Goal: Transaction & Acquisition: Purchase product/service

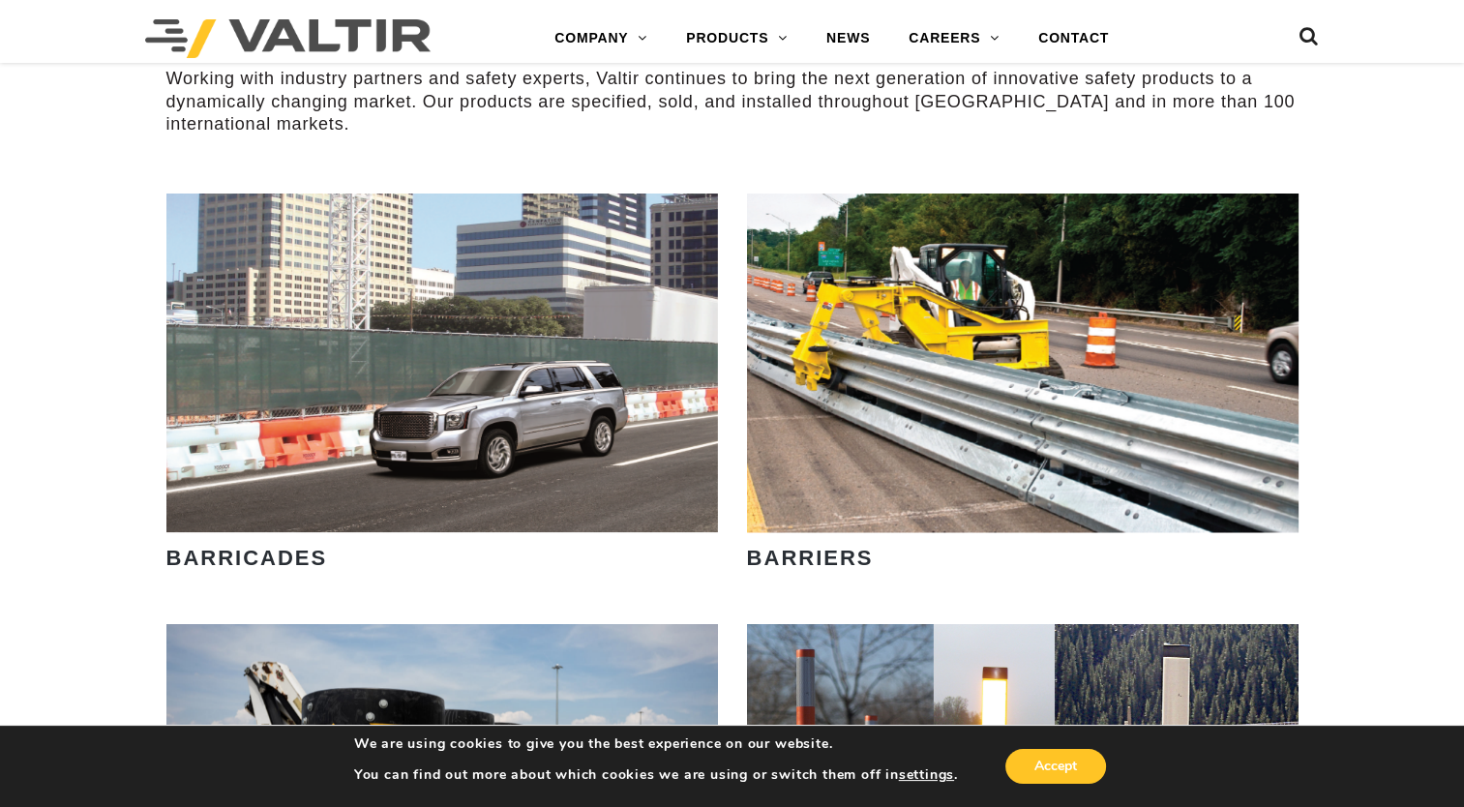
scroll to position [1548, 0]
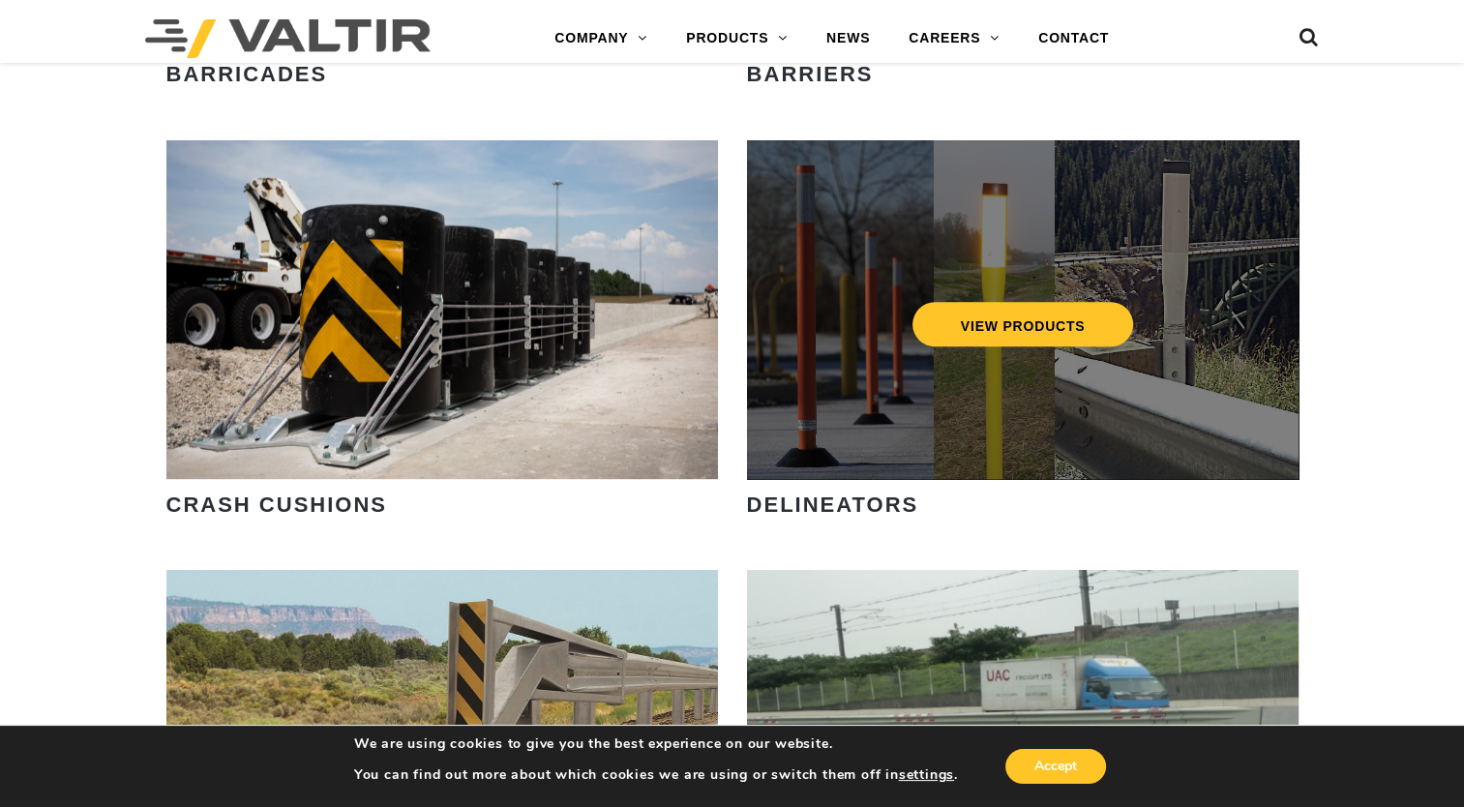
click at [920, 403] on div "VIEW PRODUCTS" at bounding box center [1022, 309] width 551 height 339
click at [989, 335] on link "VIEW PRODUCTS" at bounding box center [1022, 324] width 222 height 45
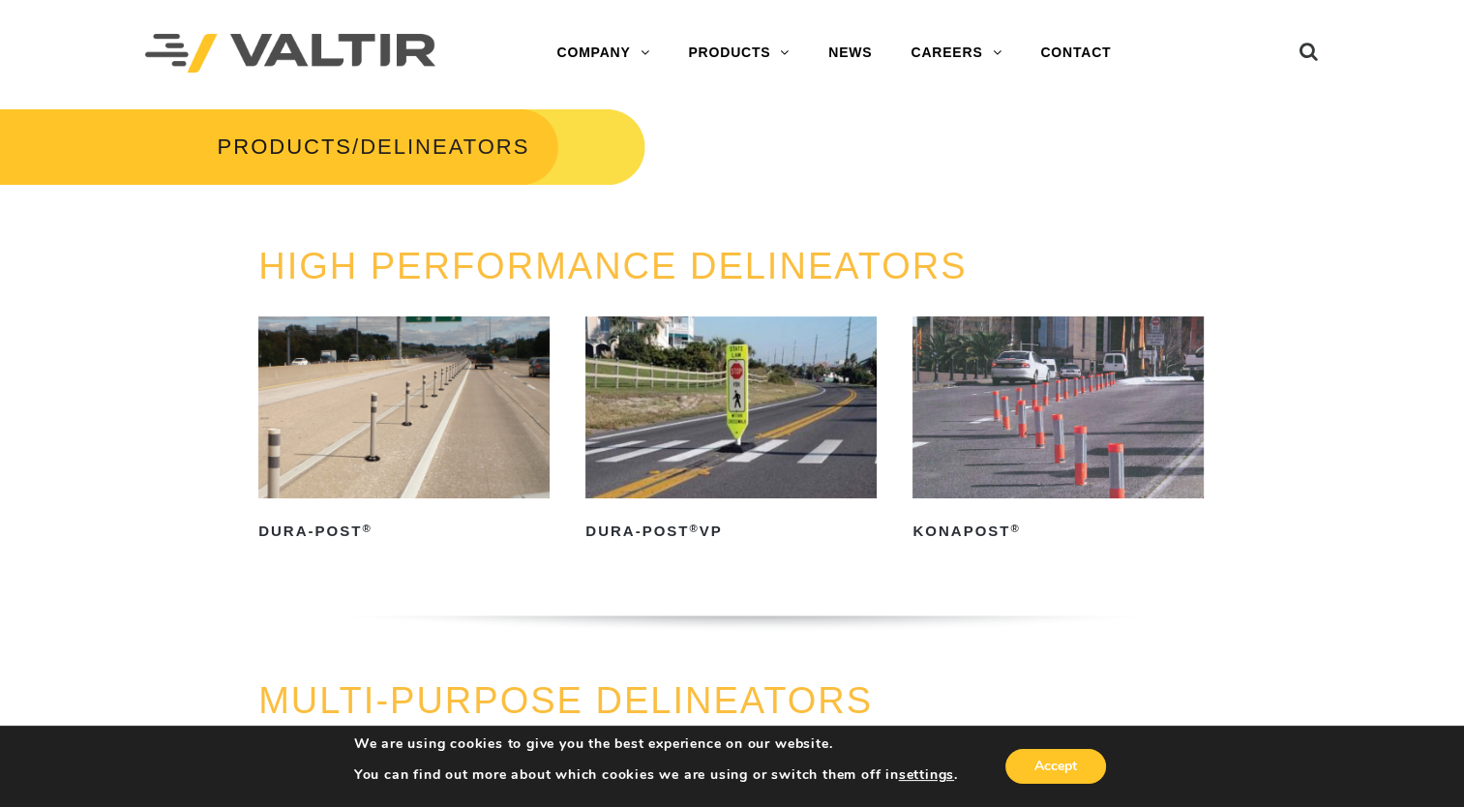
click at [447, 408] on img at bounding box center [403, 407] width 291 height 182
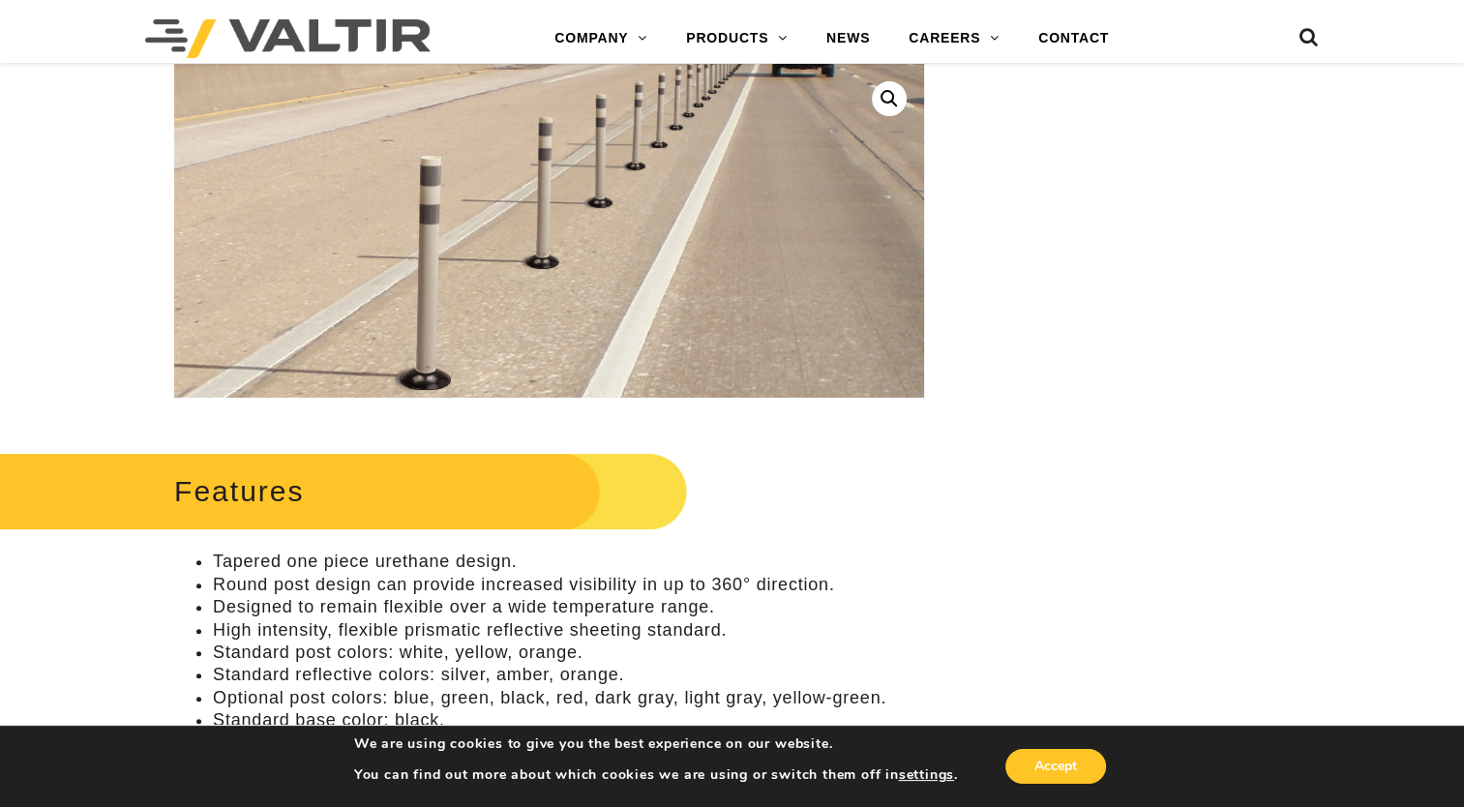
scroll to position [484, 0]
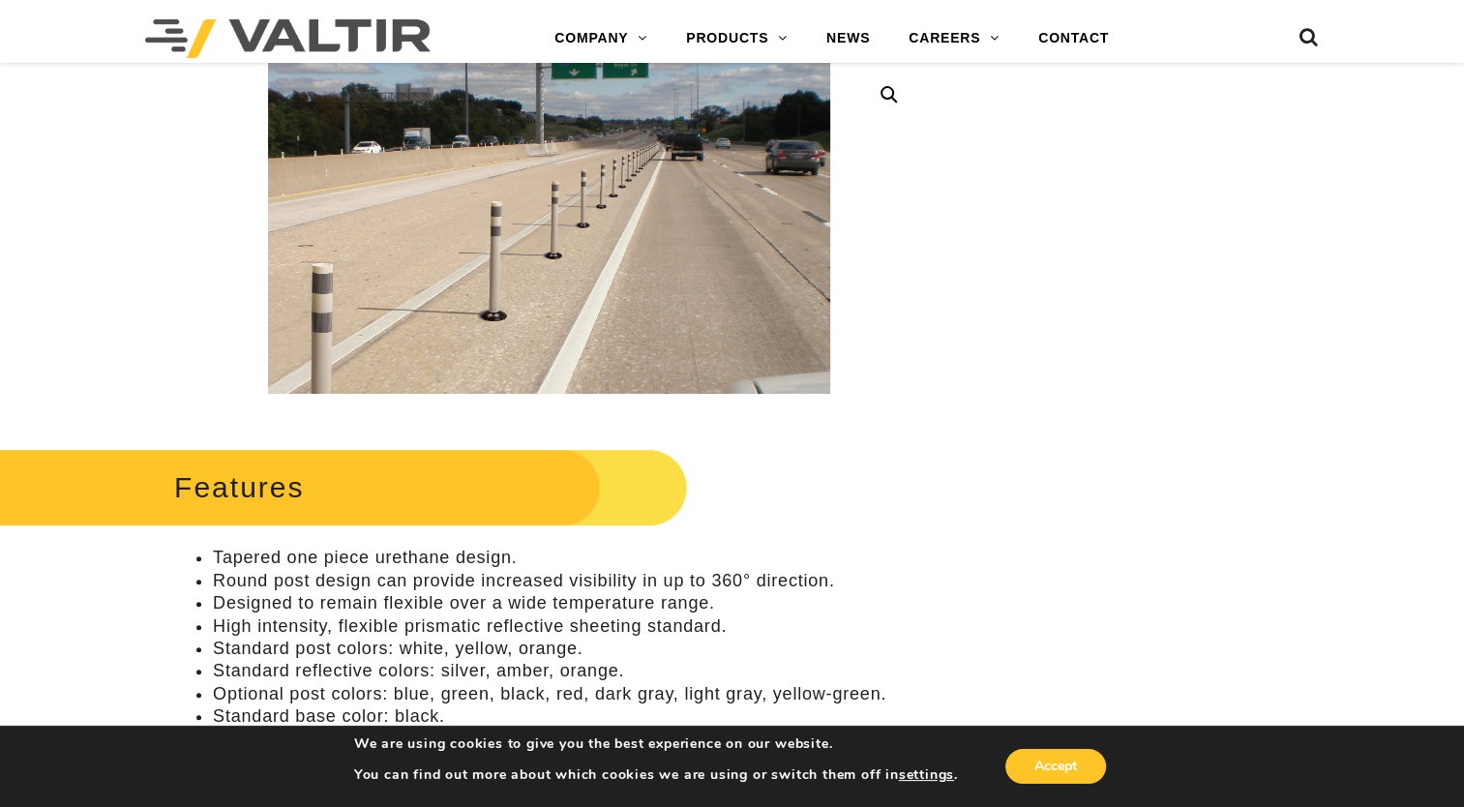
click at [785, 537] on div "Features Tapered one piece urethane design. Round post design can provide incre…" at bounding box center [549, 607] width 750 height 331
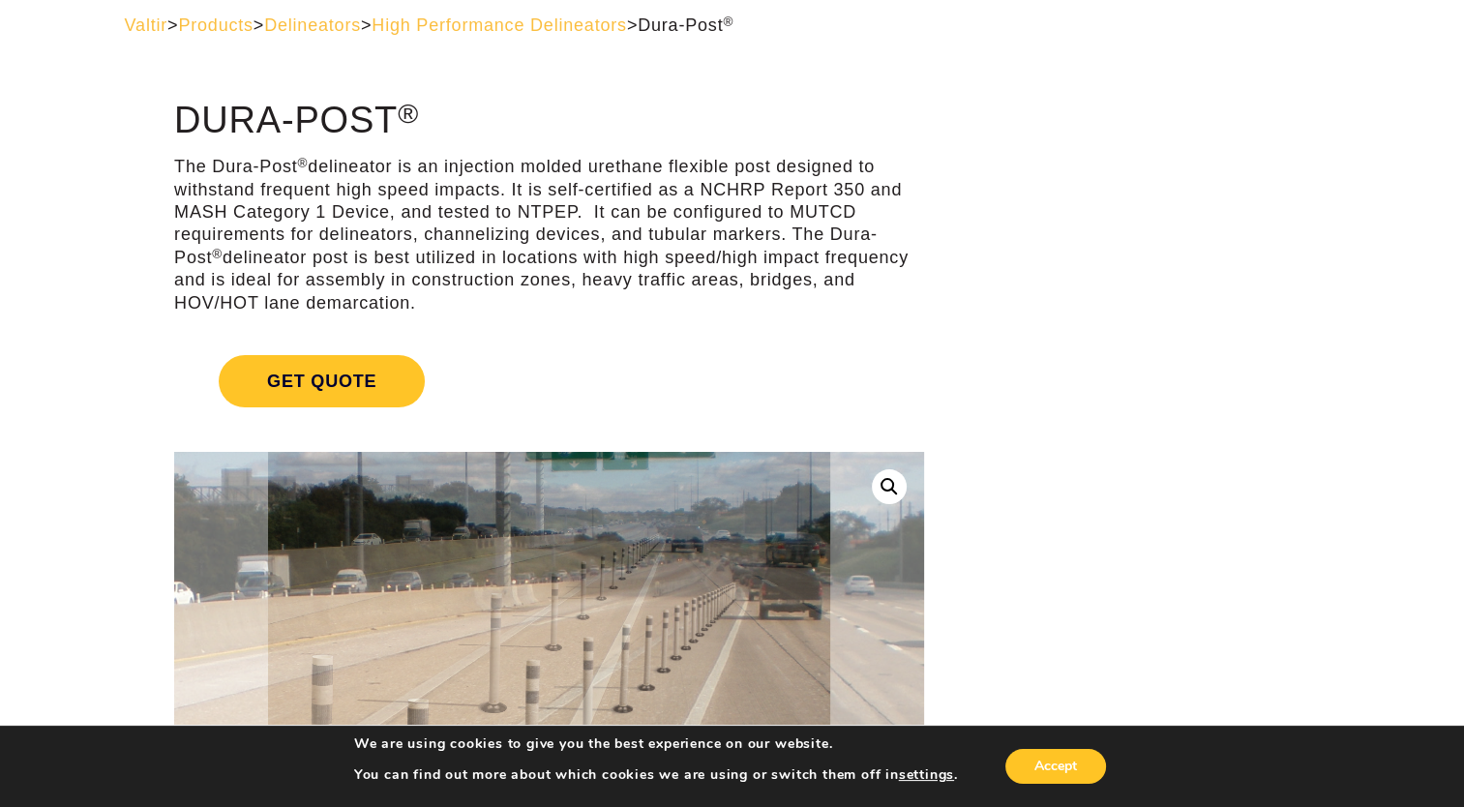
scroll to position [0, 0]
